Goal: Navigation & Orientation: Find specific page/section

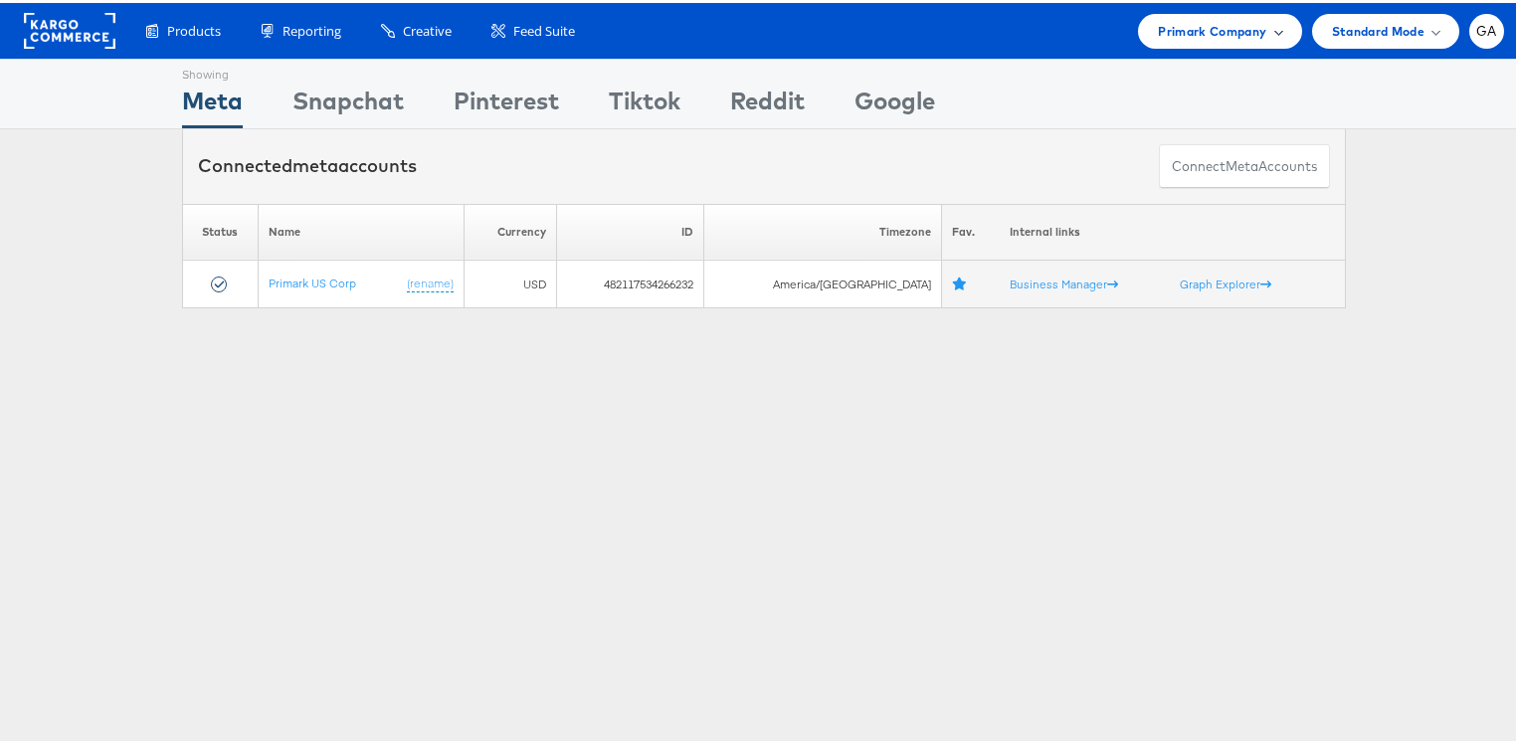
click at [1190, 37] on span "Primark Company" at bounding box center [1212, 28] width 108 height 21
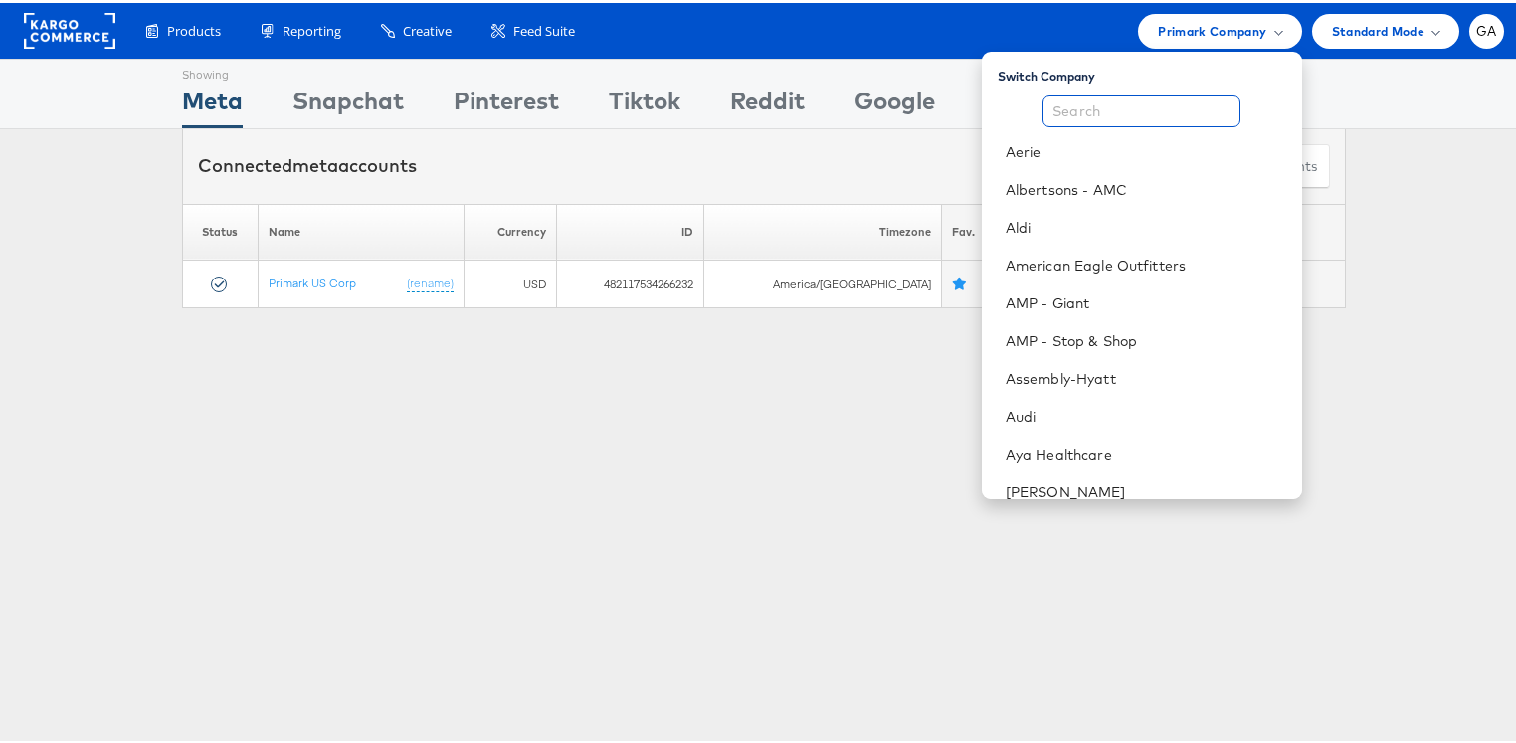
click at [1150, 106] on input "text" at bounding box center [1141, 108] width 198 height 32
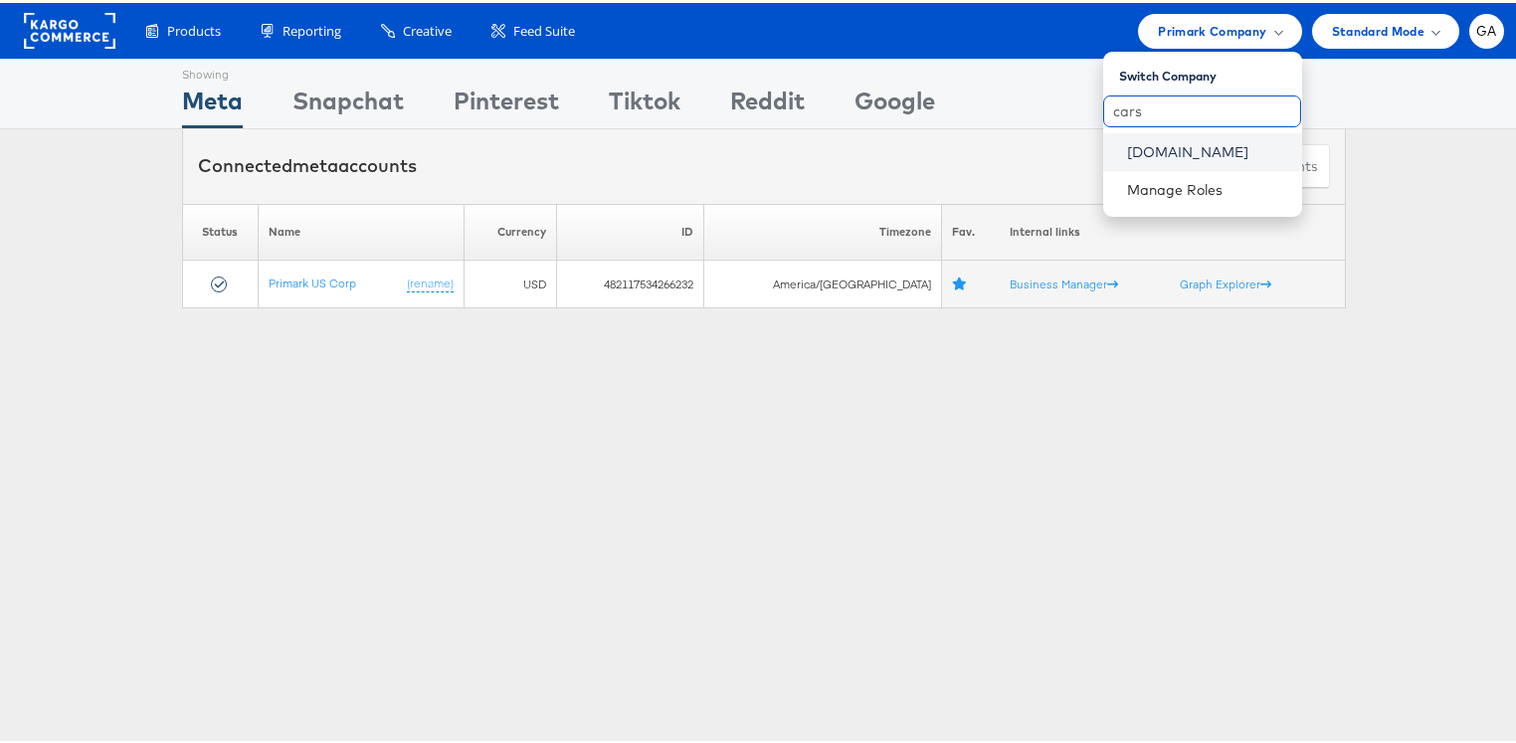
type input "cars"
click at [1147, 151] on link "Cars.com" at bounding box center [1206, 149] width 159 height 20
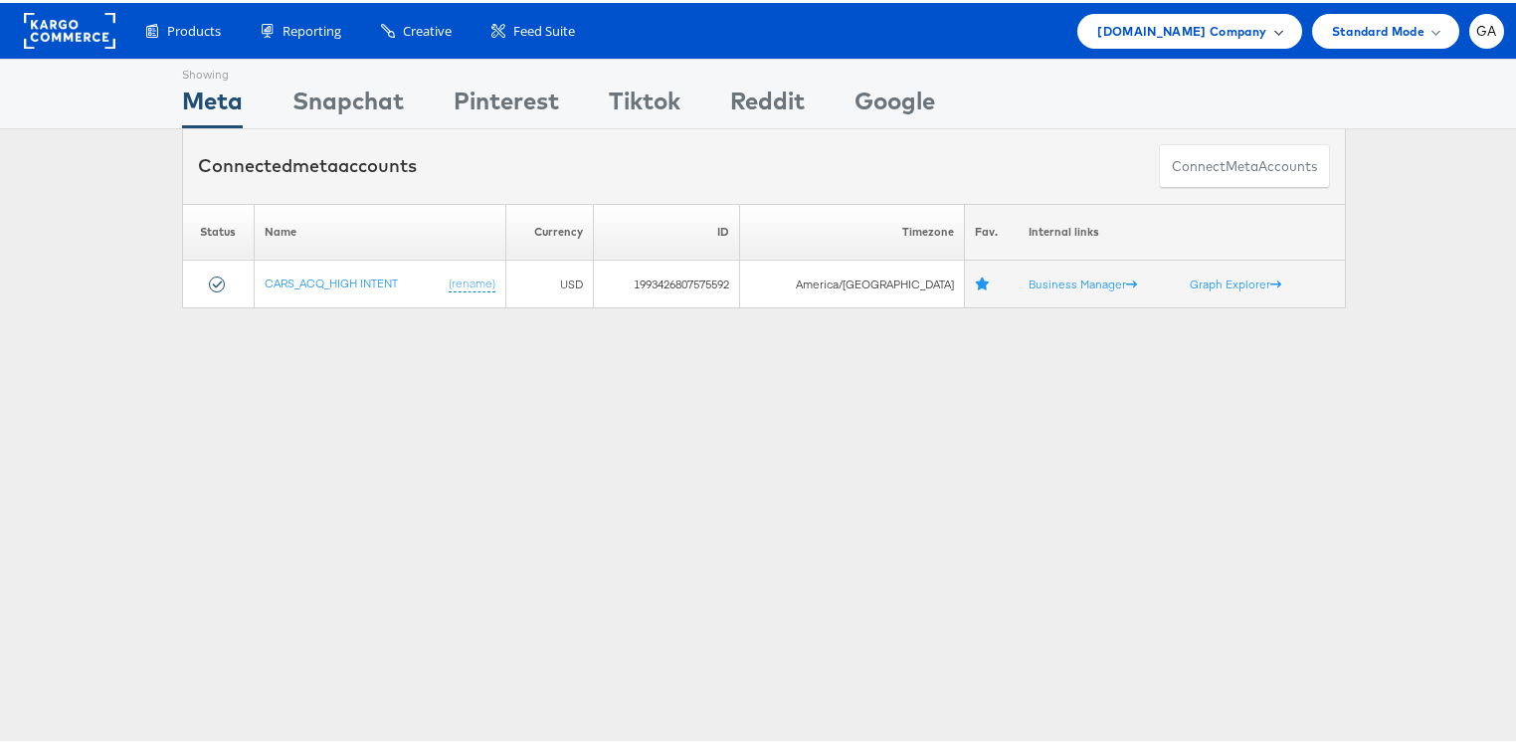
click at [1207, 32] on span "[DOMAIN_NAME] Company" at bounding box center [1181, 28] width 169 height 21
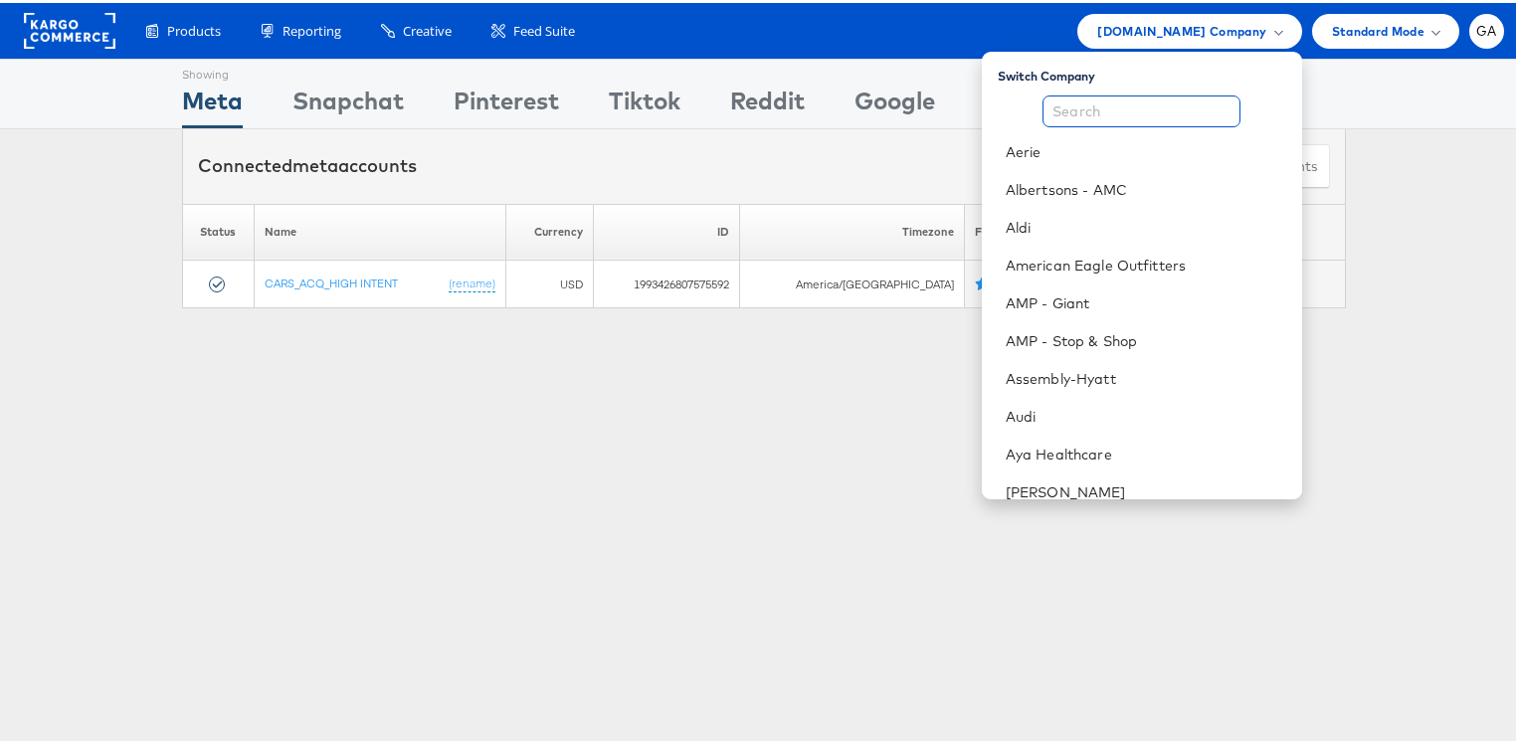
click at [1096, 113] on input "text" at bounding box center [1141, 108] width 198 height 32
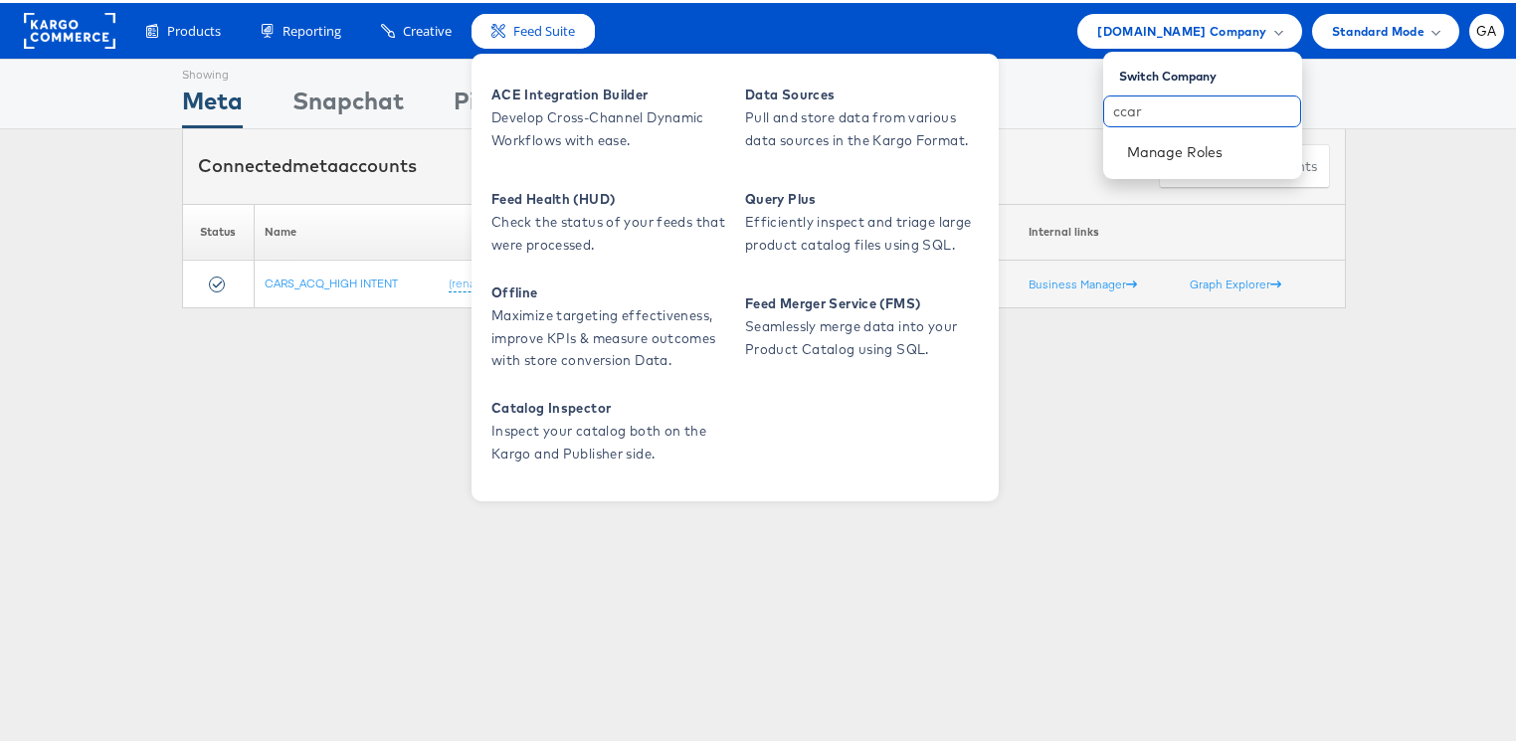
type input "ccar"
click at [531, 15] on div "Feed Suite" at bounding box center [532, 28] width 123 height 35
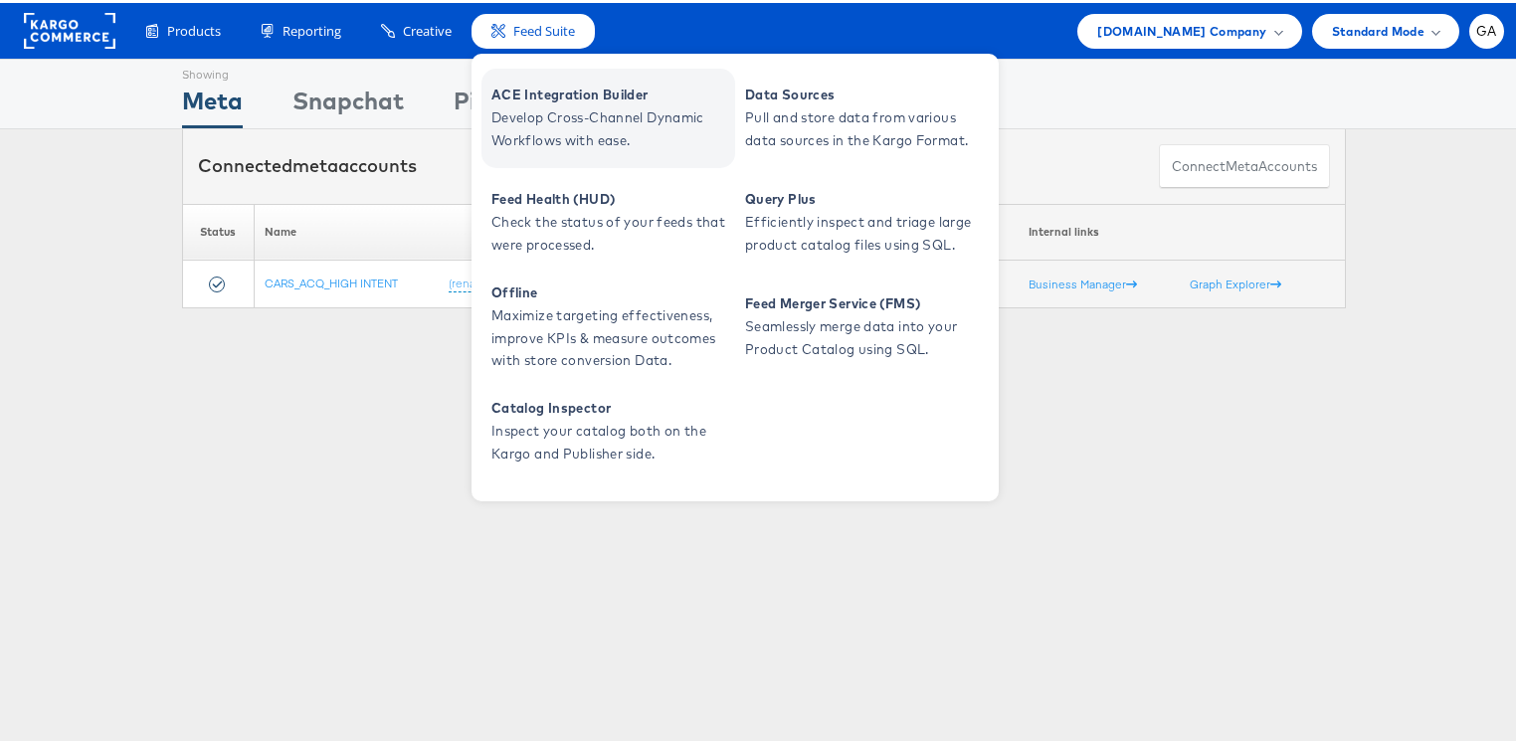
click at [540, 99] on span "ACE Integration Builder" at bounding box center [610, 92] width 239 height 23
